Goal: Task Accomplishment & Management: Check status

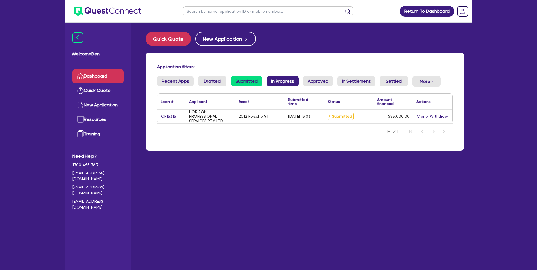
click at [281, 77] on link "In Progress" at bounding box center [283, 81] width 32 height 10
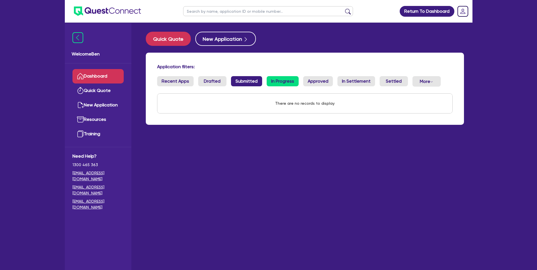
click at [239, 81] on link "Submitted" at bounding box center [246, 81] width 31 height 10
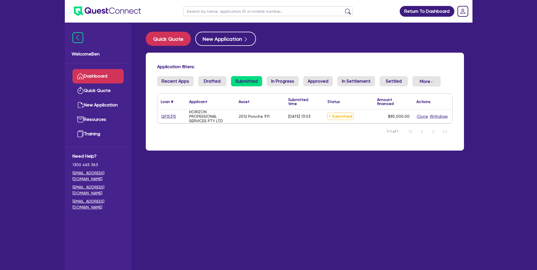
click at [337, 118] on span "Submitted" at bounding box center [341, 116] width 26 height 7
click at [334, 101] on div "Status" at bounding box center [334, 102] width 12 height 4
